Goal: Contribute content: Contribute content

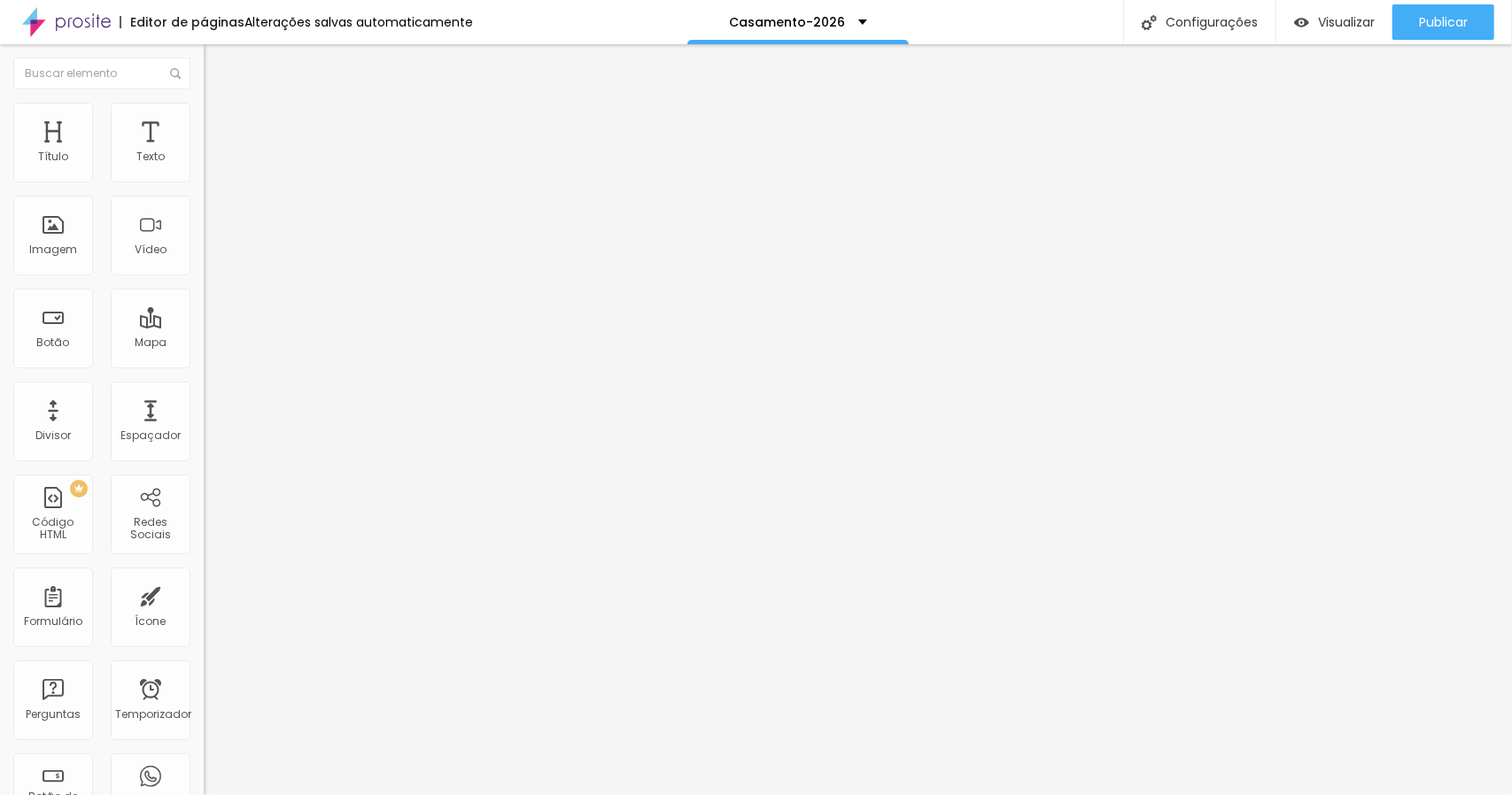
click at [214, 153] on font "Adicionar imagem" at bounding box center [266, 144] width 104 height 15
click at [217, 67] on img "button" at bounding box center [223, 64] width 14 height 14
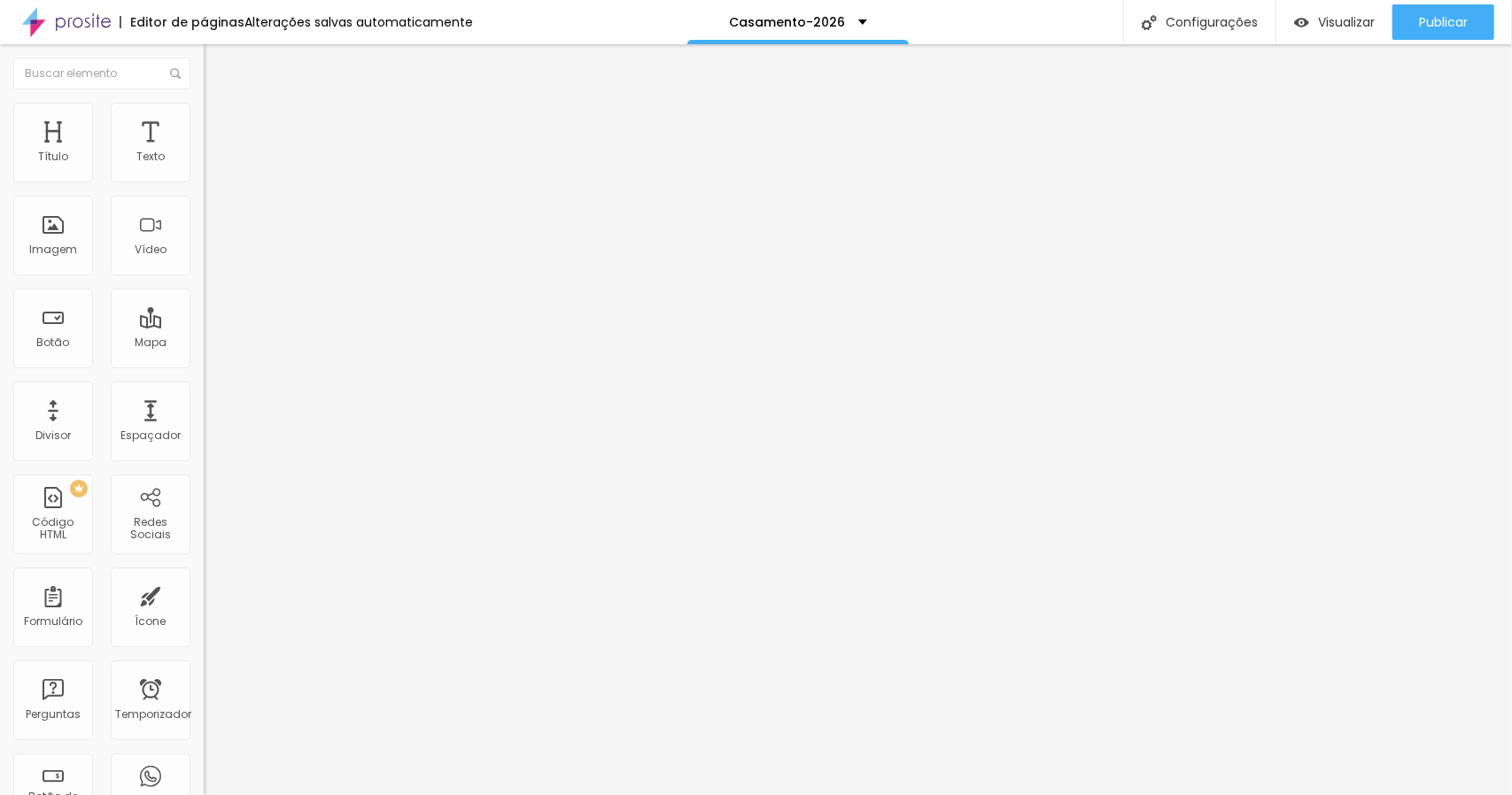
click at [214, 153] on font "Adicionar imagem" at bounding box center [266, 144] width 104 height 15
click at [1326, 19] on font "Visualizar" at bounding box center [1347, 21] width 57 height 17
